Goal: Task Accomplishment & Management: Manage account settings

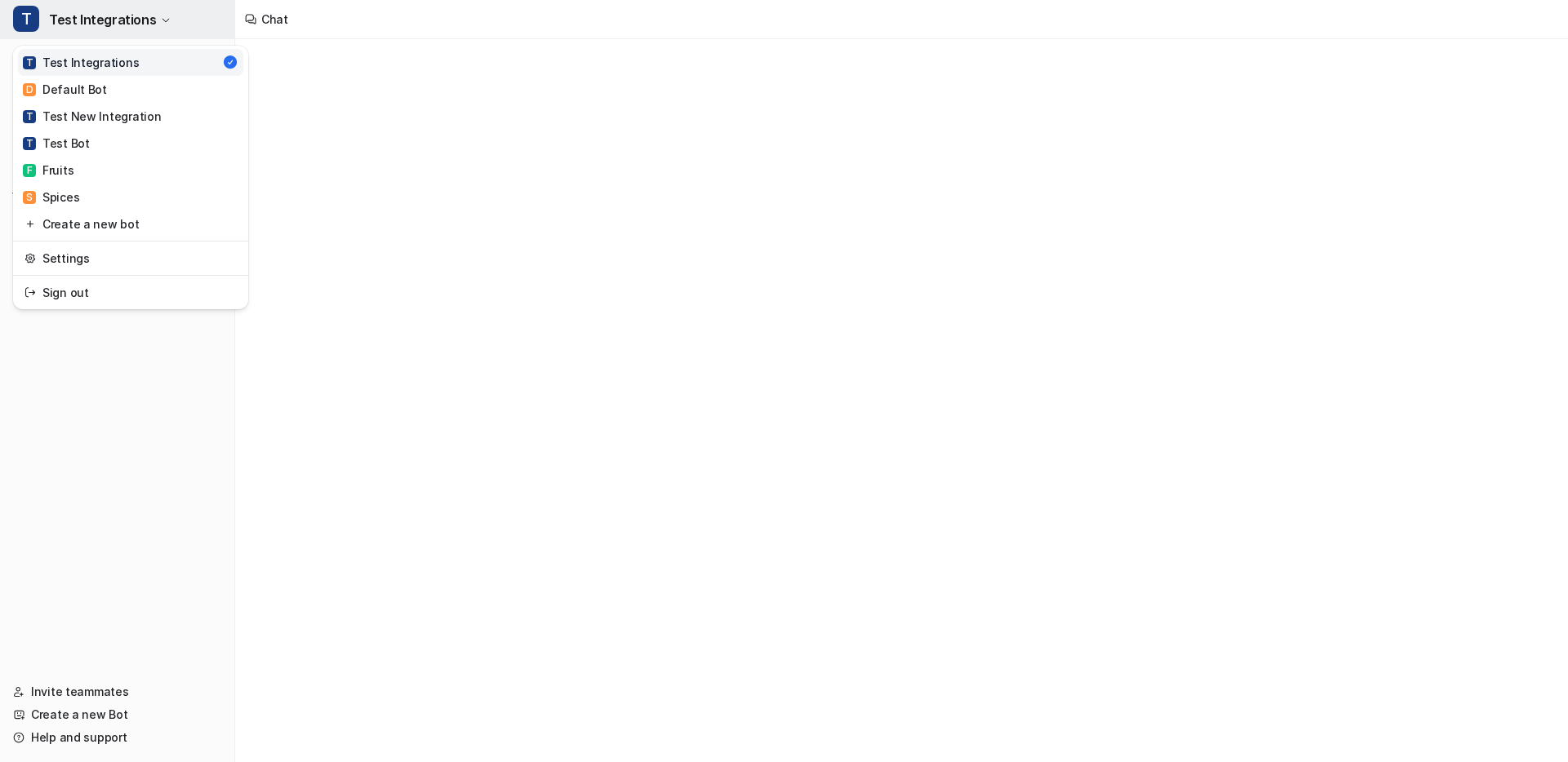
click at [83, 28] on span "Test Integrations" at bounding box center [102, 19] width 107 height 23
type textarea "**********"
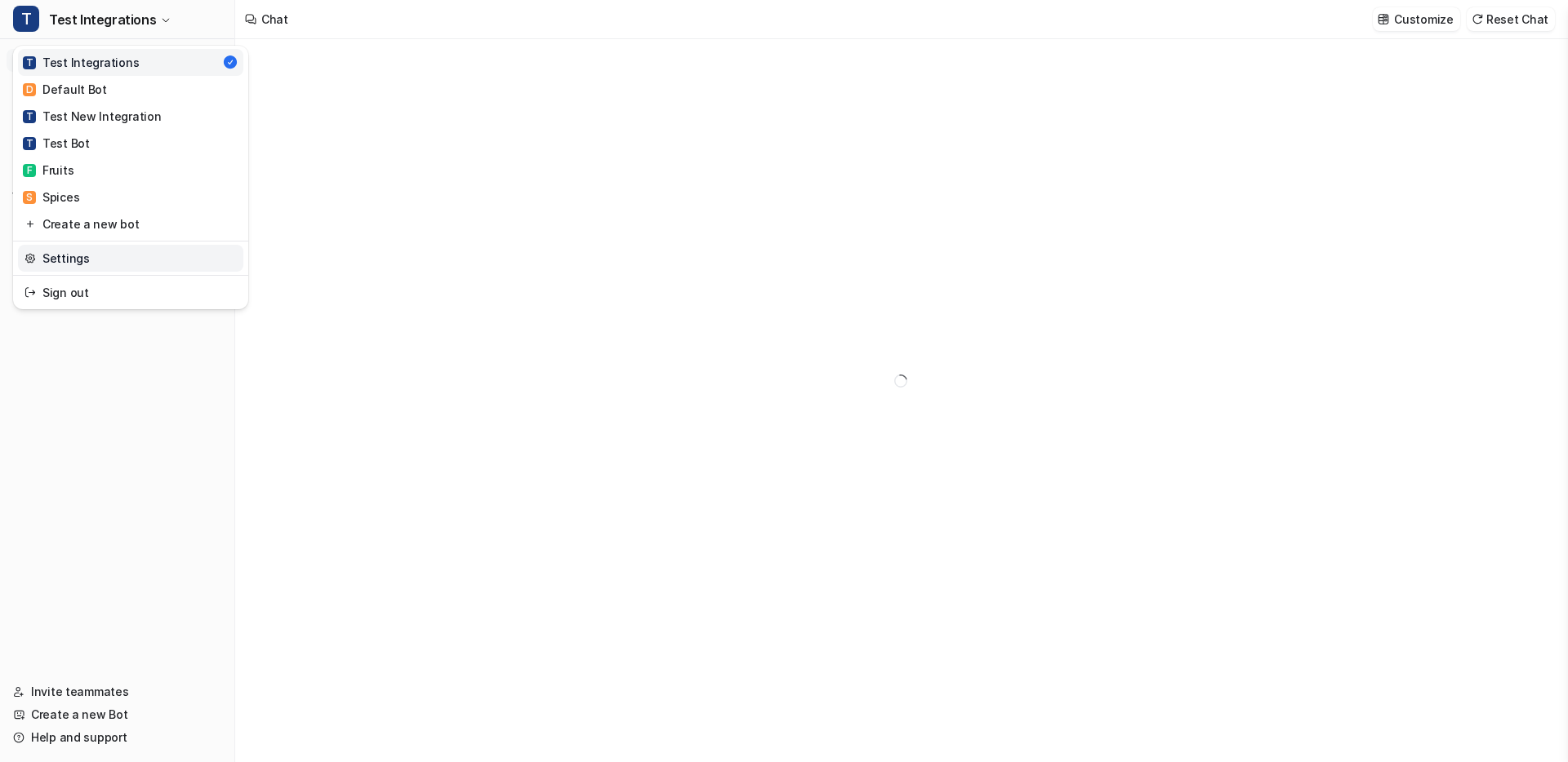
click at [84, 264] on link "Settings" at bounding box center [131, 258] width 226 height 27
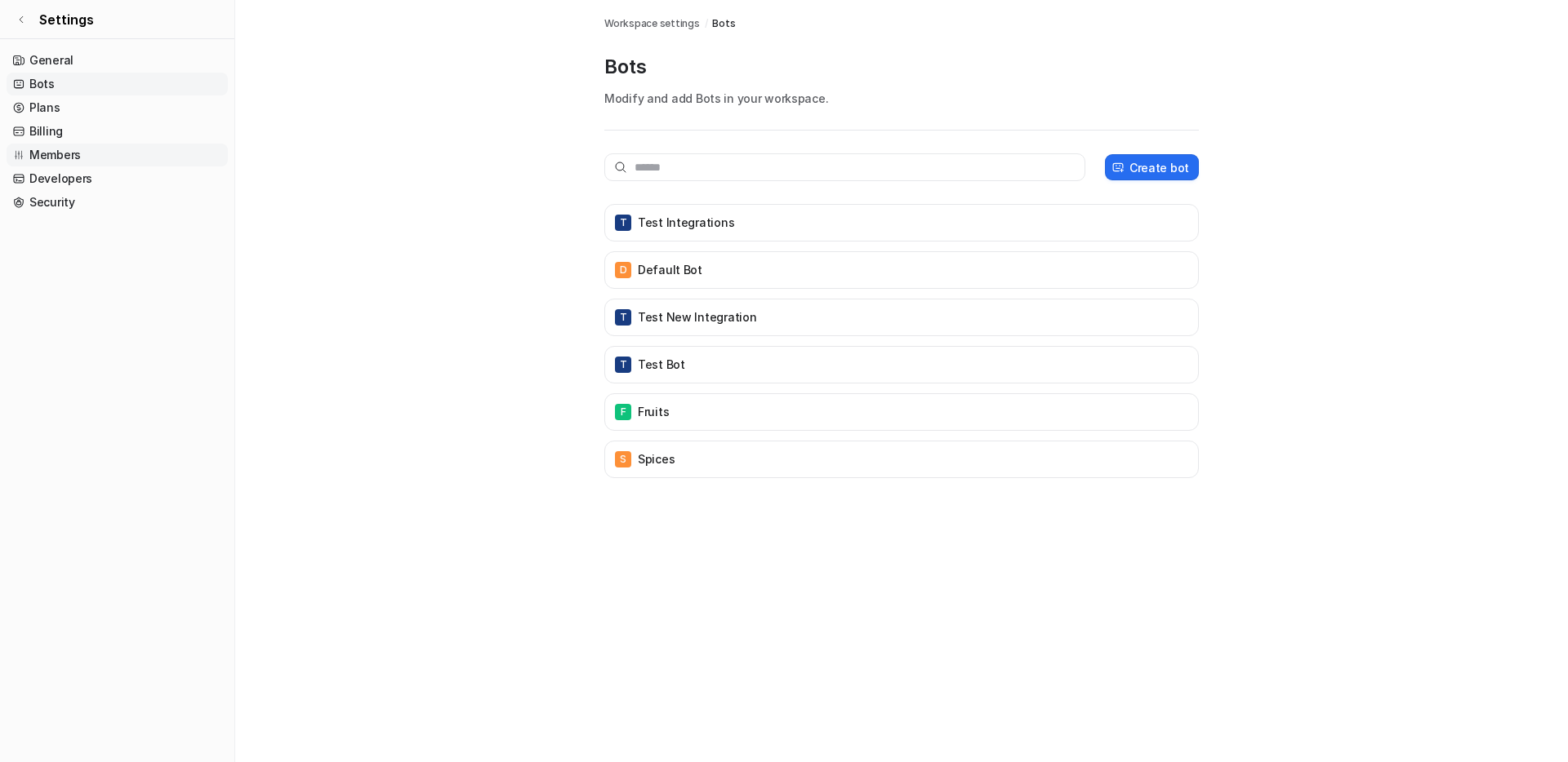
click at [76, 150] on link "Members" at bounding box center [117, 155] width 221 height 23
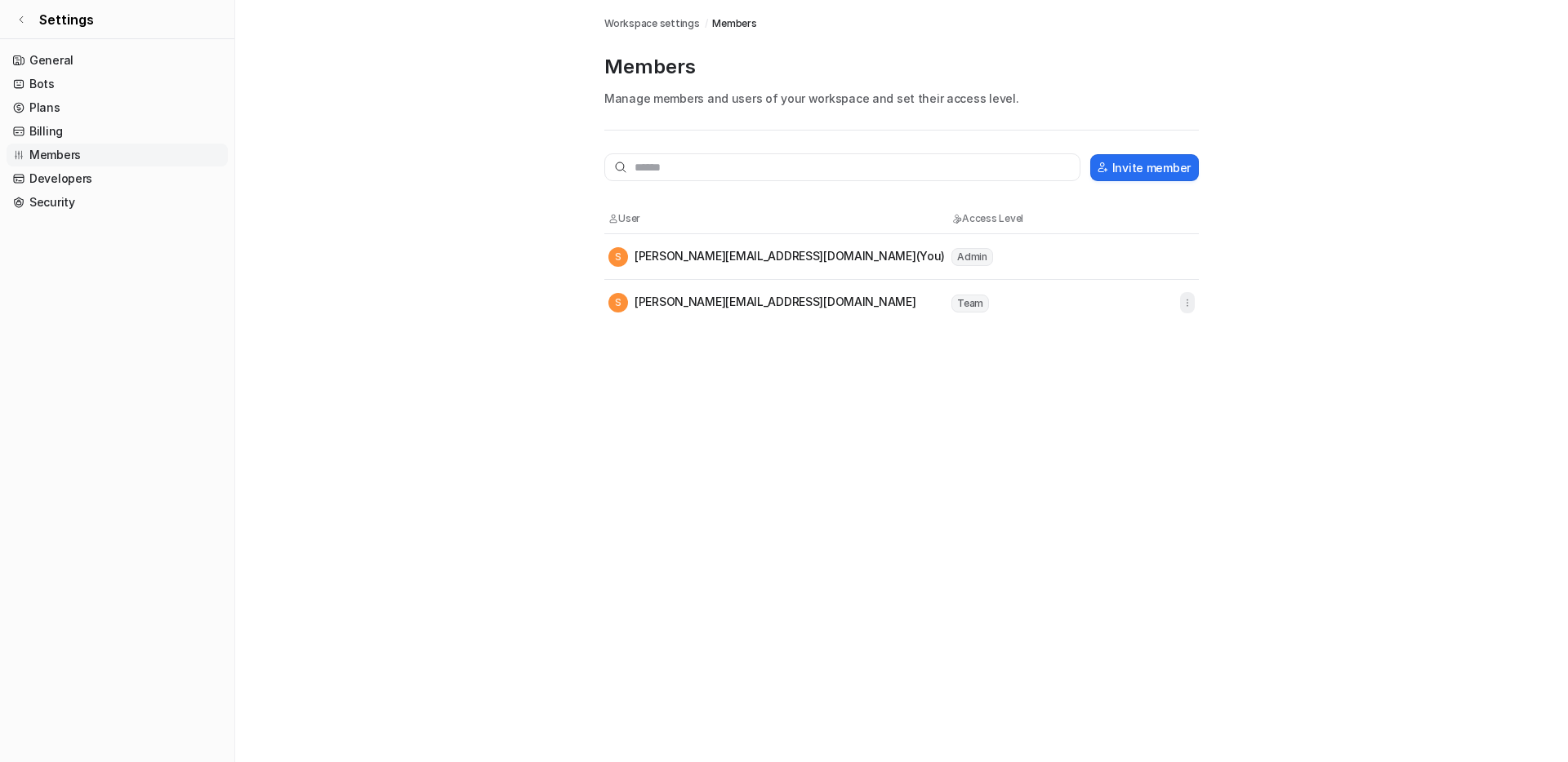
click at [1181, 297] on icon "button" at bounding box center [1186, 302] width 11 height 11
click at [1149, 263] on tr "S [PERSON_NAME][EMAIL_ADDRESS][DOMAIN_NAME] (You) Admin" at bounding box center [902, 257] width 594 height 45
click at [1186, 299] on icon "button" at bounding box center [1186, 302] width 11 height 11
click at [1211, 284] on div "Workspace settings / Members Members Manage members and users of your workspace…" at bounding box center [902, 163] width 620 height 326
click at [1187, 303] on icon "button" at bounding box center [1187, 302] width 1 height 6
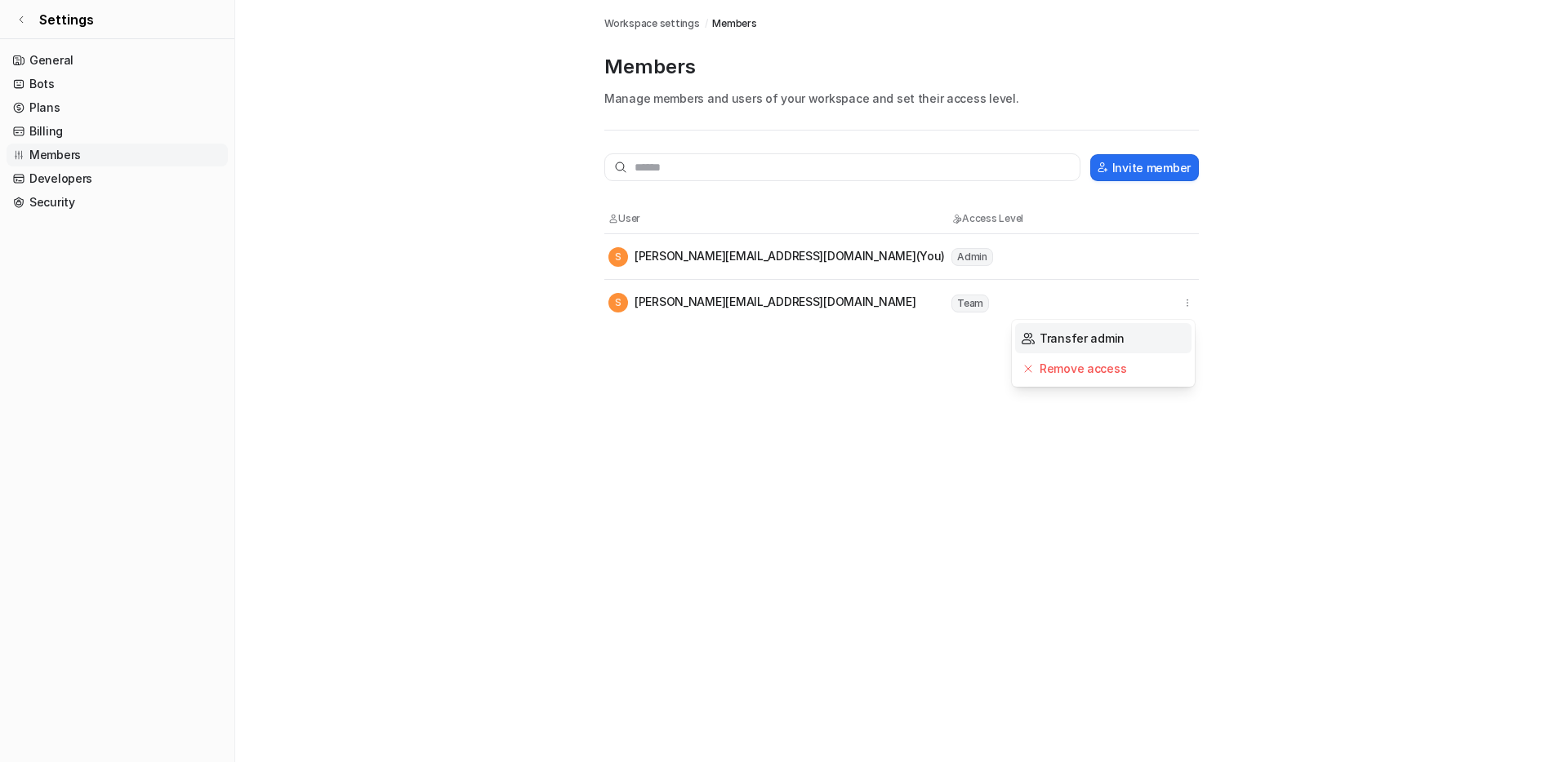
click at [1152, 335] on button "Transfer admin" at bounding box center [1103, 338] width 176 height 30
click at [1188, 305] on icon "button" at bounding box center [1186, 302] width 11 height 11
click at [1159, 371] on button "Remove access" at bounding box center [1103, 368] width 176 height 30
click at [1151, 167] on button "Invite member" at bounding box center [1144, 167] width 109 height 27
